Goal: Transaction & Acquisition: Purchase product/service

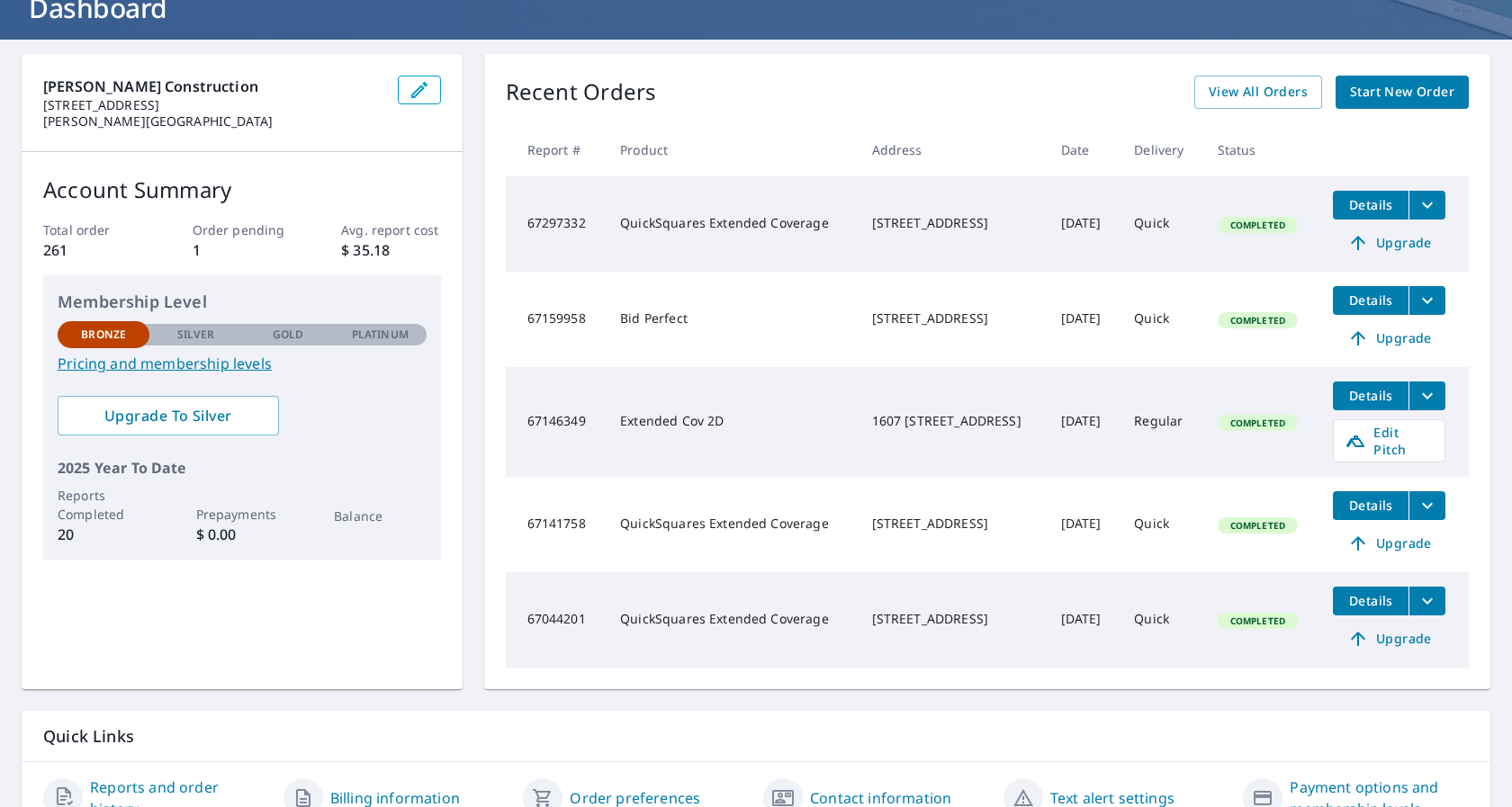
scroll to position [154, 0]
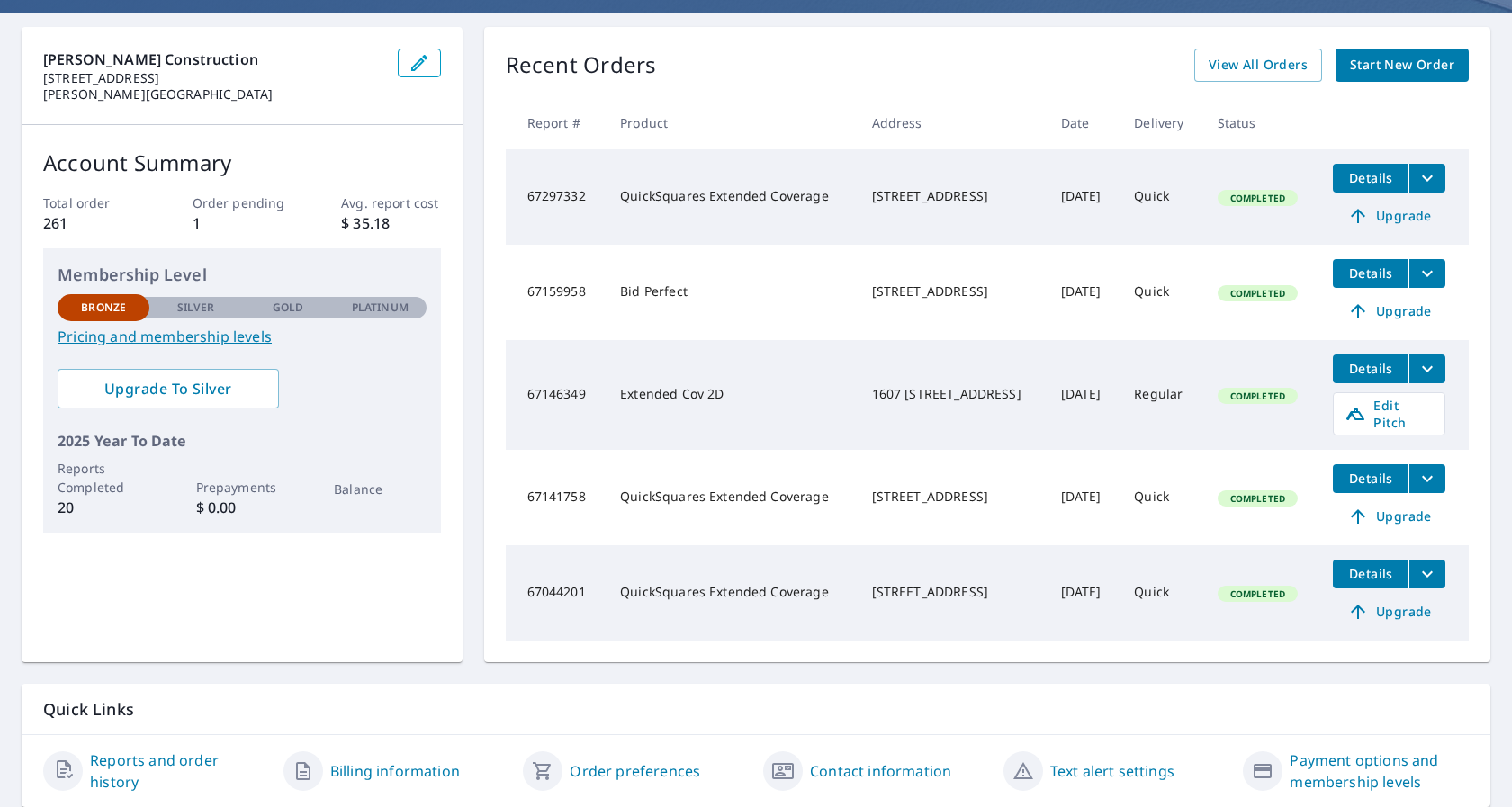
click at [1365, 565] on span "Details" at bounding box center [1370, 574] width 54 height 18
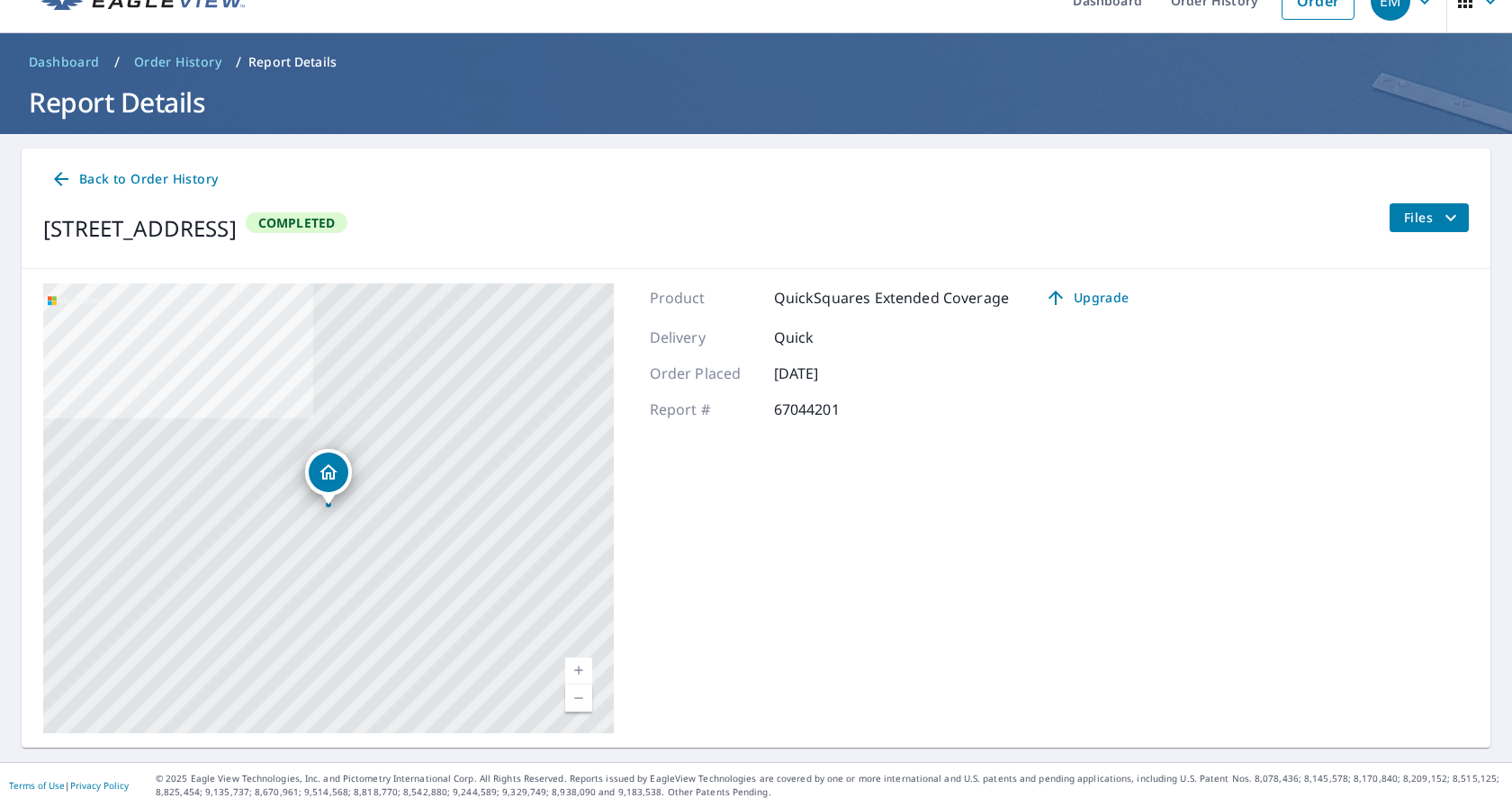
drag, startPoint x: 46, startPoint y: 224, endPoint x: 289, endPoint y: 226, distance: 243.0
click at [237, 226] on div "[STREET_ADDRESS]" at bounding box center [139, 228] width 193 height 32
copy div "[STREET_ADDRESS],"
click at [1089, 299] on span "Upgrade" at bounding box center [1086, 298] width 91 height 21
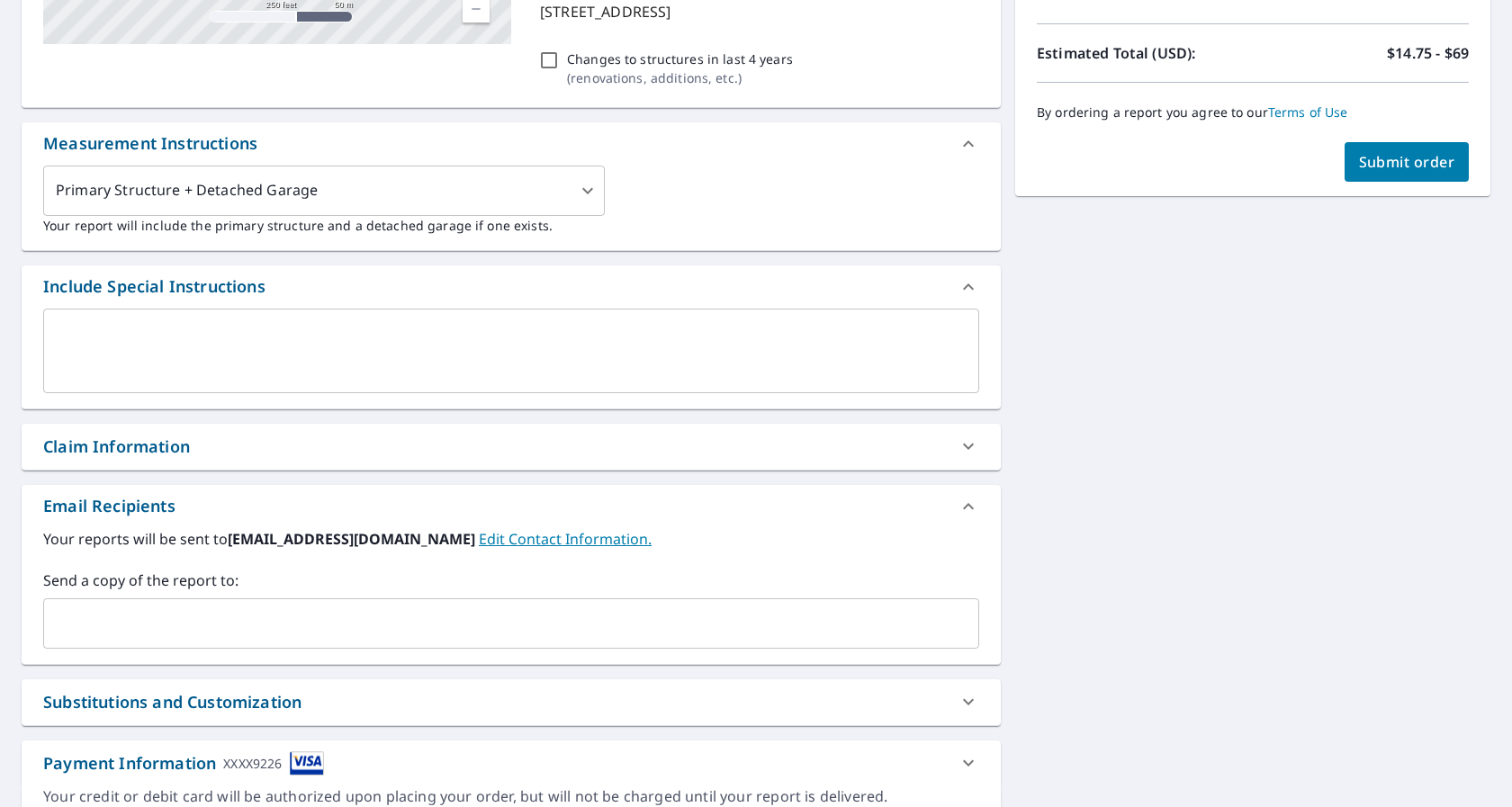
scroll to position [424, 0]
click at [382, 639] on div "​" at bounding box center [510, 623] width 935 height 51
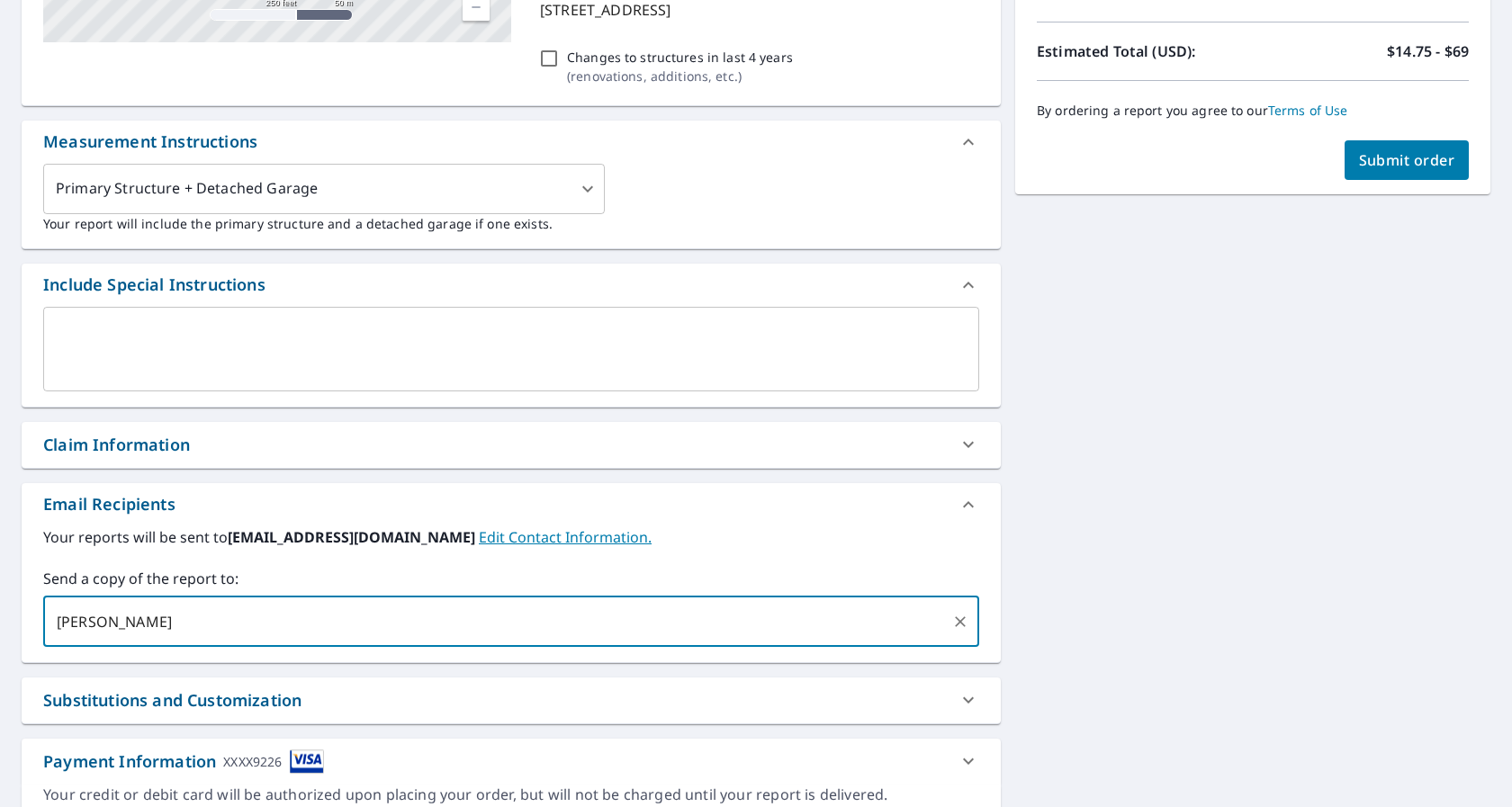
type input "[PERSON_NAME][EMAIL_ADDRESS][DOMAIN_NAME]"
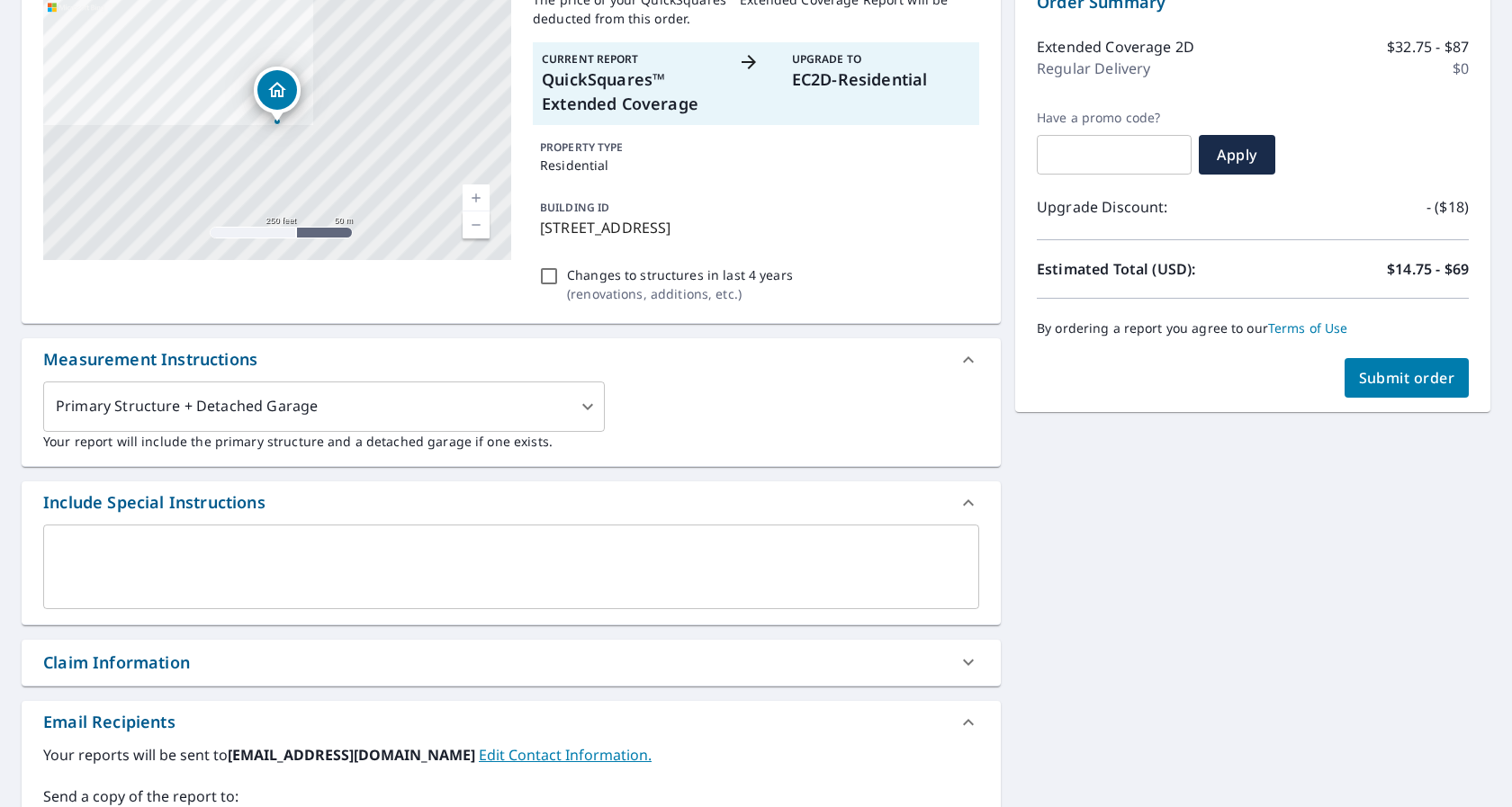
scroll to position [0, 0]
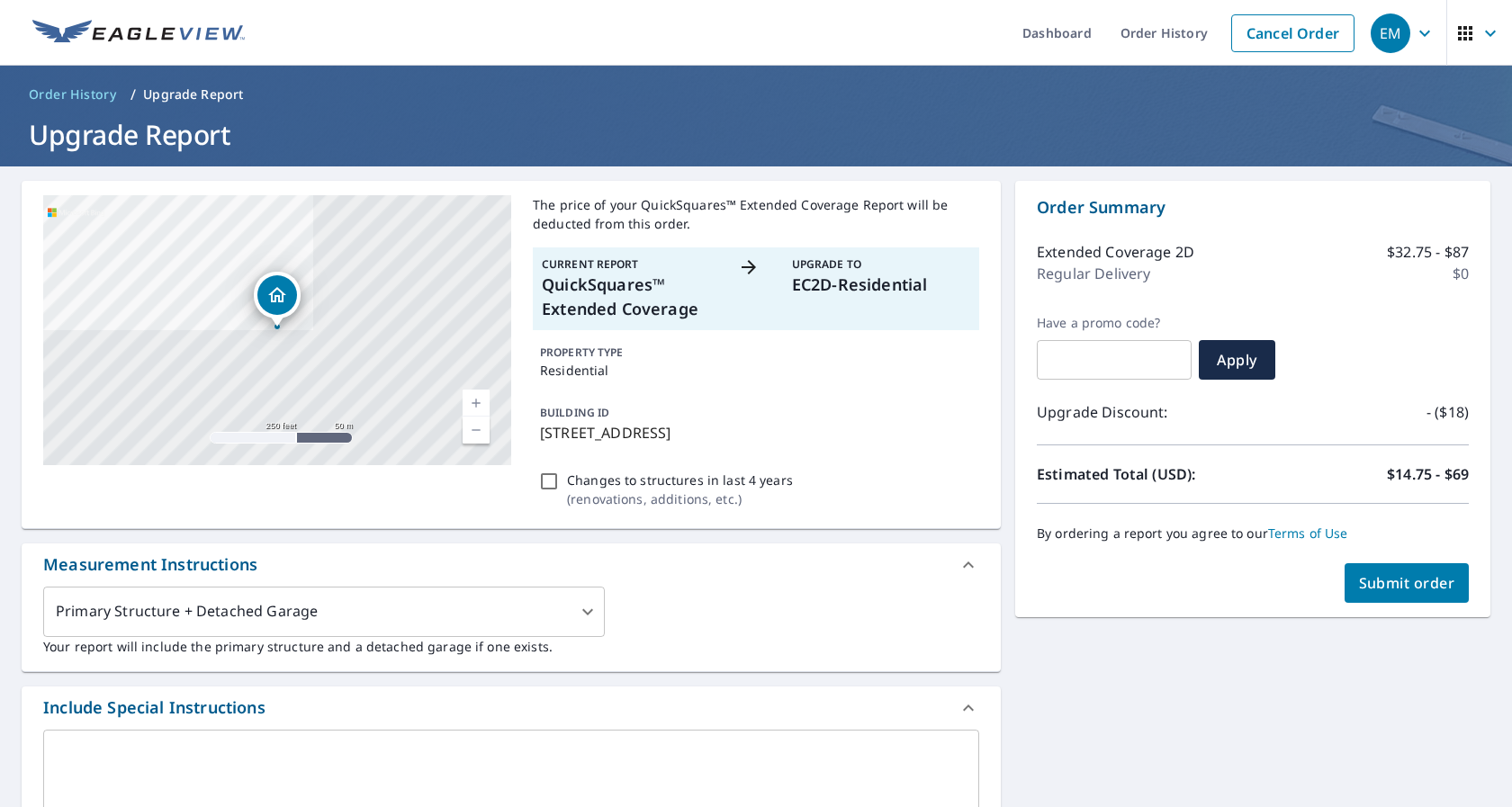
click at [1393, 585] on span "Submit order" at bounding box center [1407, 584] width 97 height 20
